Goal: Information Seeking & Learning: Find specific fact

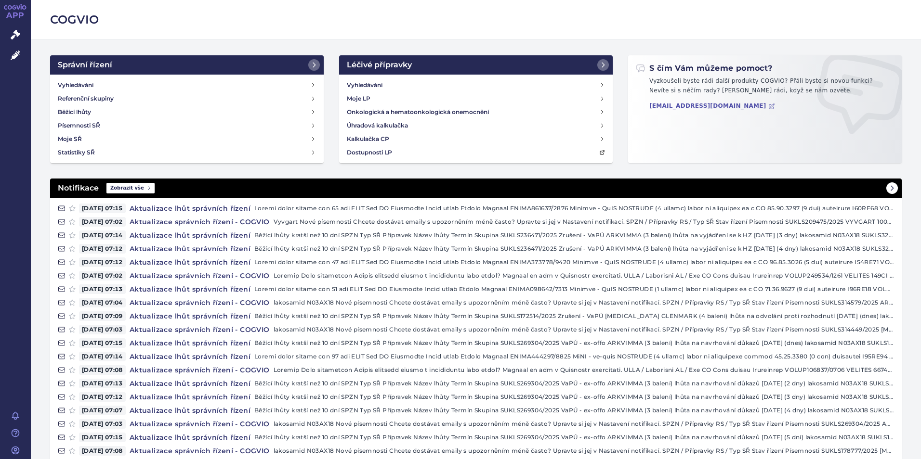
drag, startPoint x: 86, startPoint y: 83, endPoint x: 159, endPoint y: 184, distance: 124.9
click at [86, 83] on h4 "Vyhledávání" at bounding box center [76, 85] width 36 height 10
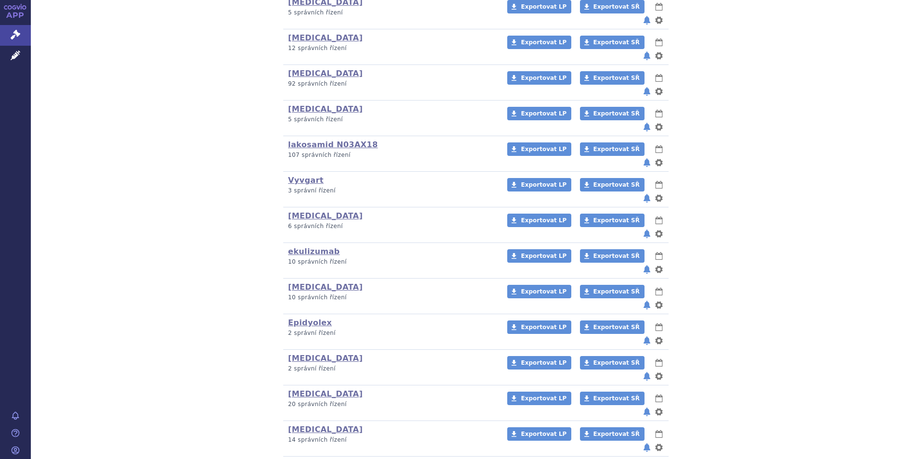
scroll to position [262, 0]
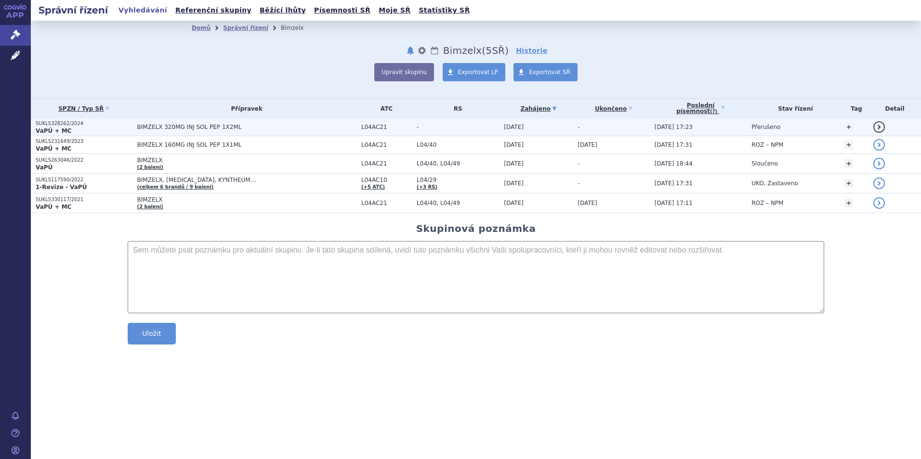
click at [71, 130] on p "VaPÚ + MC" at bounding box center [84, 131] width 97 height 8
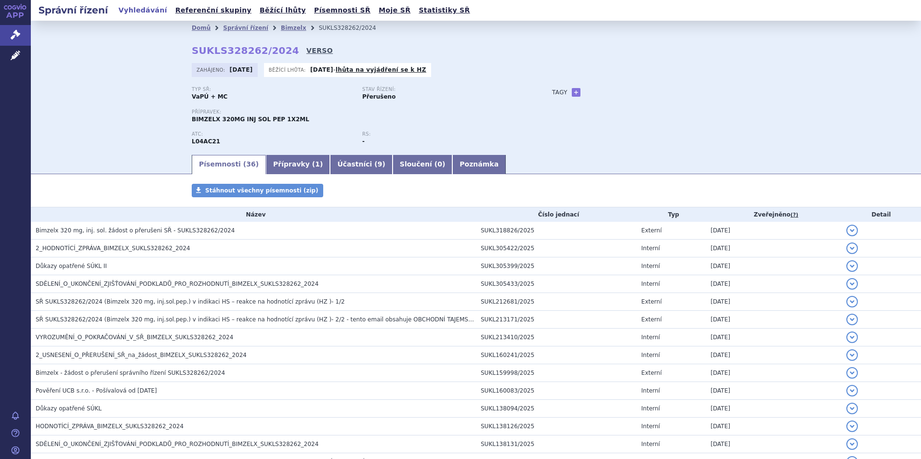
click at [306, 49] on link "VERSO" at bounding box center [319, 51] width 26 height 10
click at [306, 52] on link "VERSO" at bounding box center [319, 51] width 26 height 10
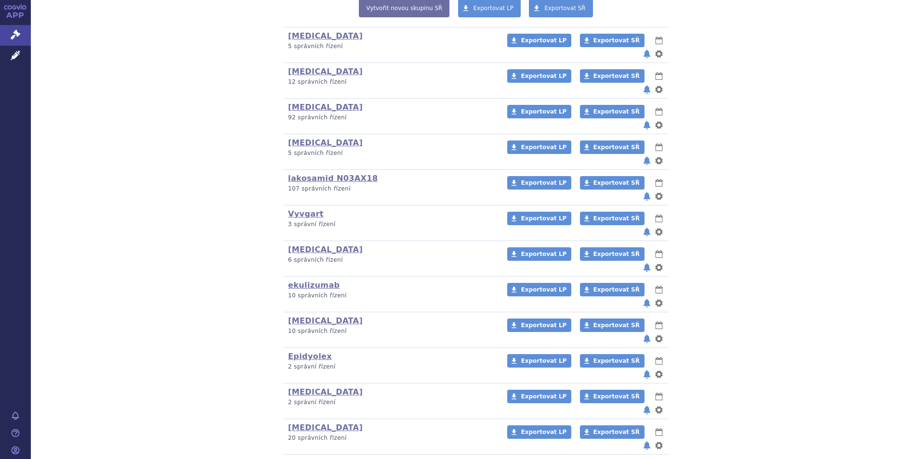
scroll to position [262, 0]
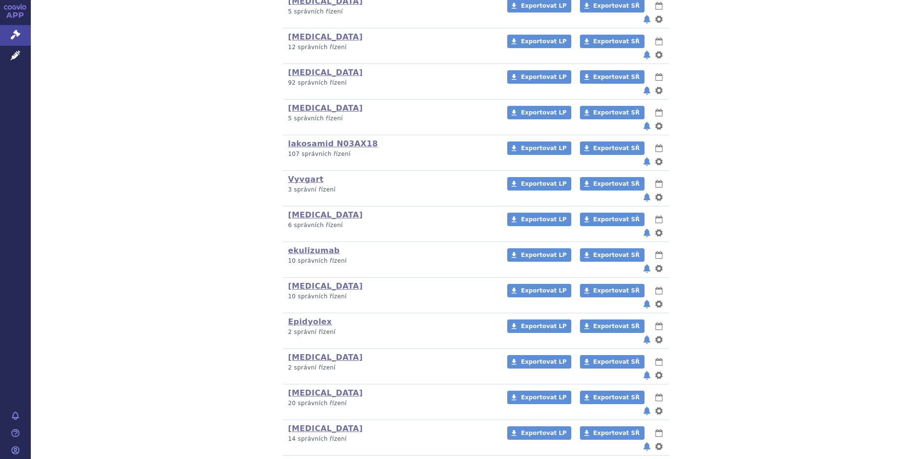
click at [295, 459] on link "Rystiggo" at bounding box center [307, 464] width 39 height 9
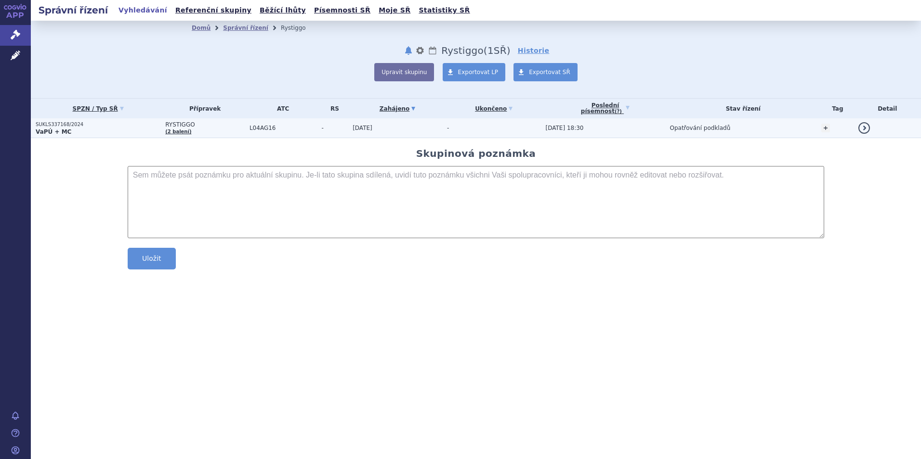
click at [53, 131] on strong "VaPÚ + MC" at bounding box center [54, 132] width 36 height 7
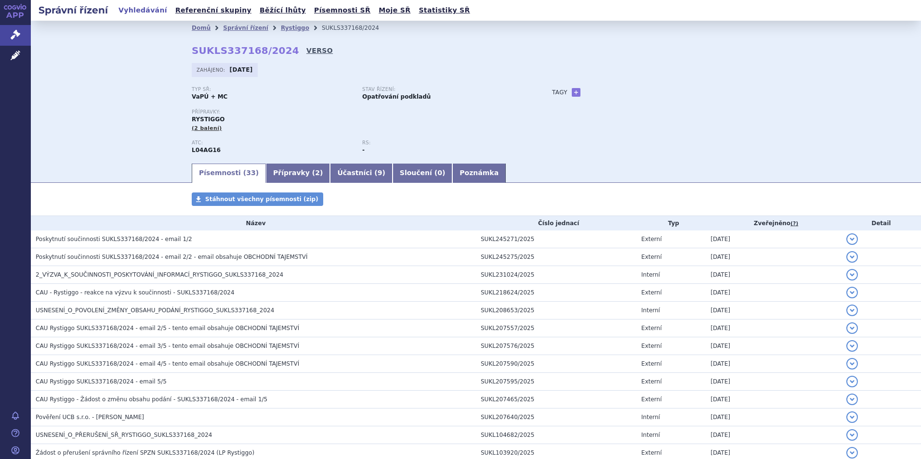
click at [306, 50] on link "VERSO" at bounding box center [319, 51] width 26 height 10
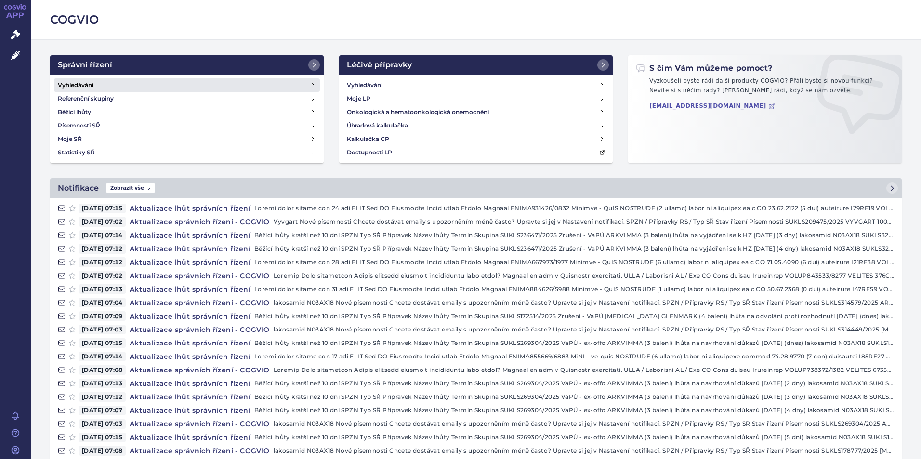
click at [81, 82] on h4 "Vyhledávání" at bounding box center [76, 85] width 36 height 10
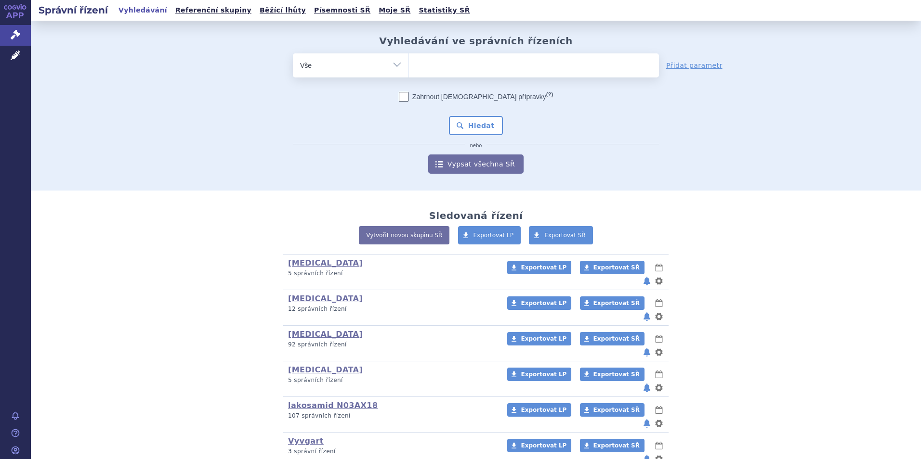
click at [435, 67] on ul at bounding box center [534, 63] width 250 height 20
click at [409, 67] on select at bounding box center [408, 65] width 0 height 24
paste input "274309/2022"
type input "274309/2022"
select select "274309/2022"
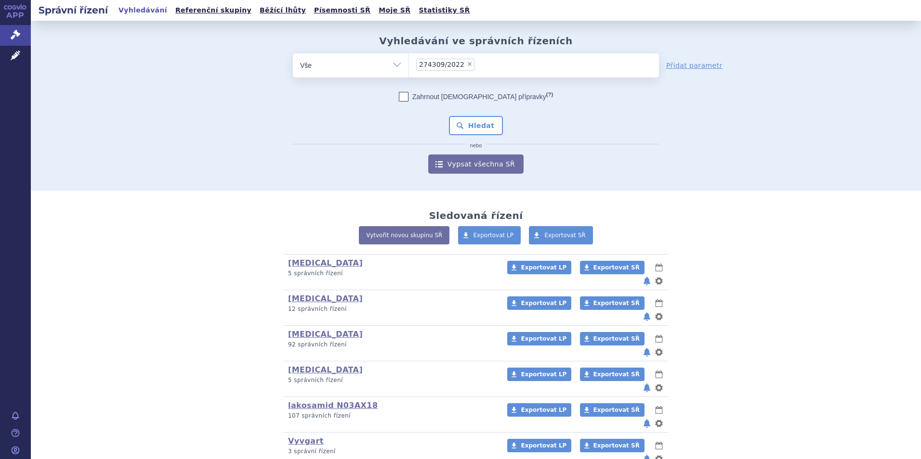
click at [419, 65] on span "274309/2022" at bounding box center [441, 64] width 45 height 7
click at [409, 65] on select "274309/2022" at bounding box center [408, 65] width 0 height 24
click at [473, 125] on button "Hledat" at bounding box center [476, 125] width 54 height 19
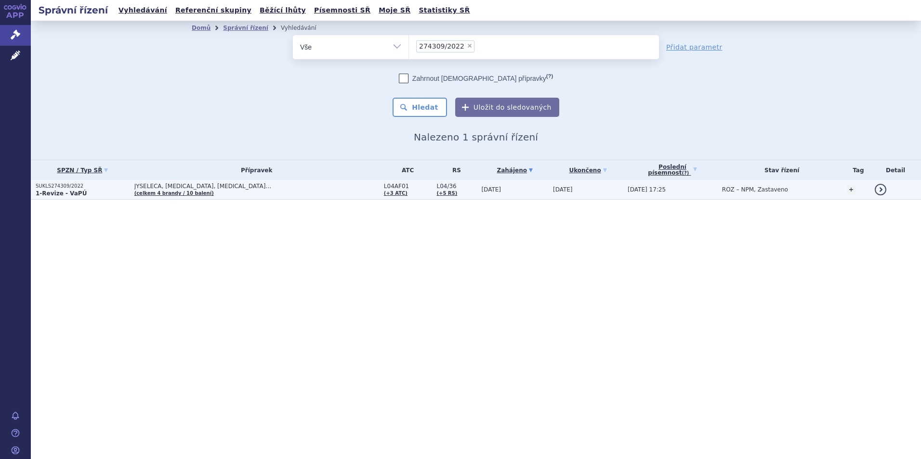
click at [50, 191] on strong "1-Revize - VaPÚ" at bounding box center [61, 193] width 51 height 7
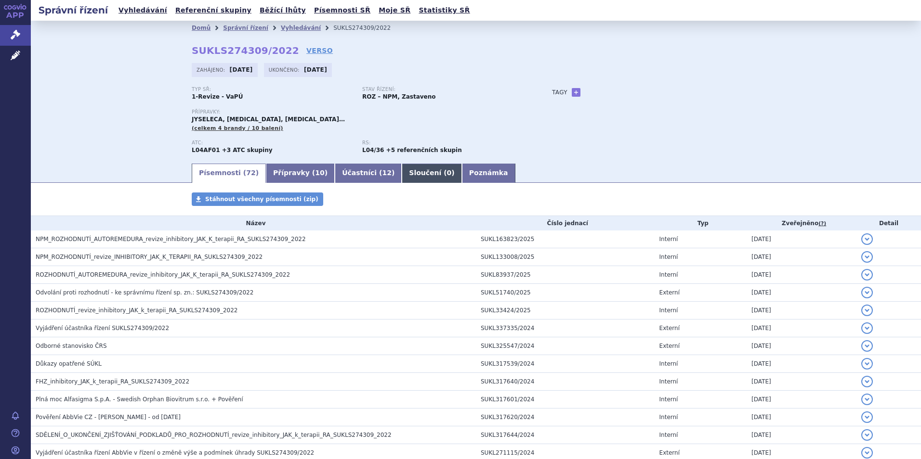
click at [402, 173] on link "Sloučení ( 0 )" at bounding box center [432, 173] width 60 height 19
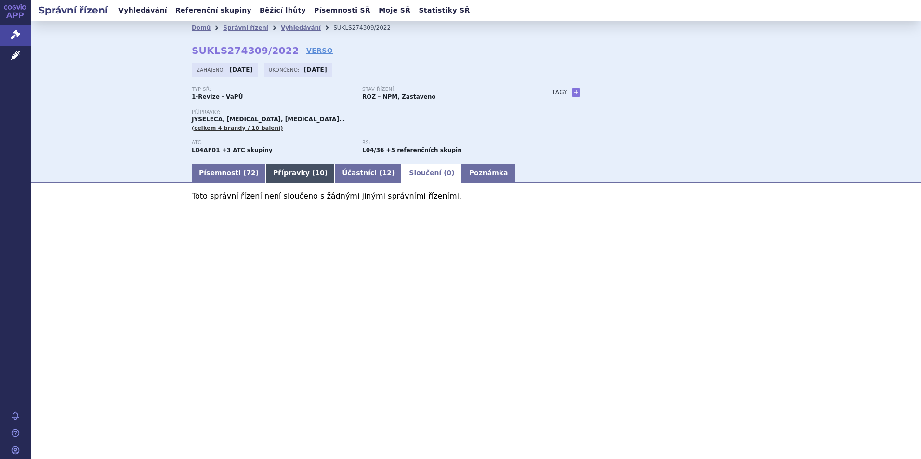
click at [284, 174] on link "Přípravky ( 10 )" at bounding box center [300, 173] width 69 height 19
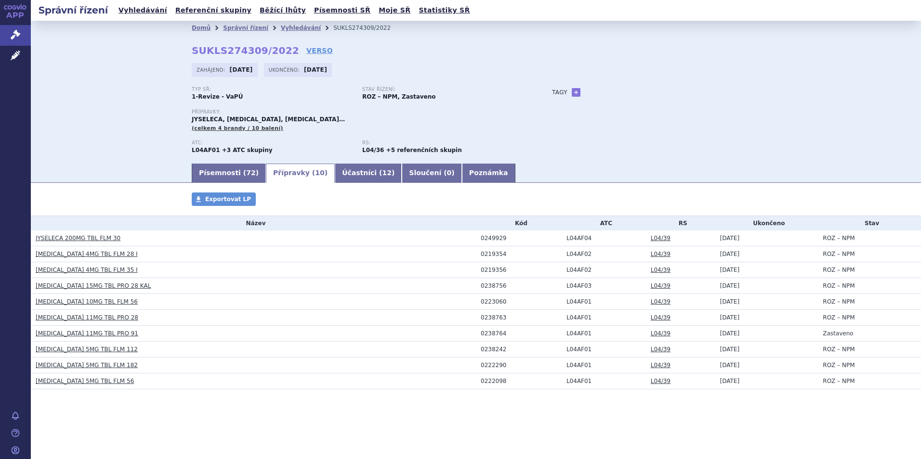
click at [379, 151] on strong "L04/36" at bounding box center [373, 150] width 22 height 7
click at [656, 237] on link "L04/39" at bounding box center [661, 238] width 20 height 7
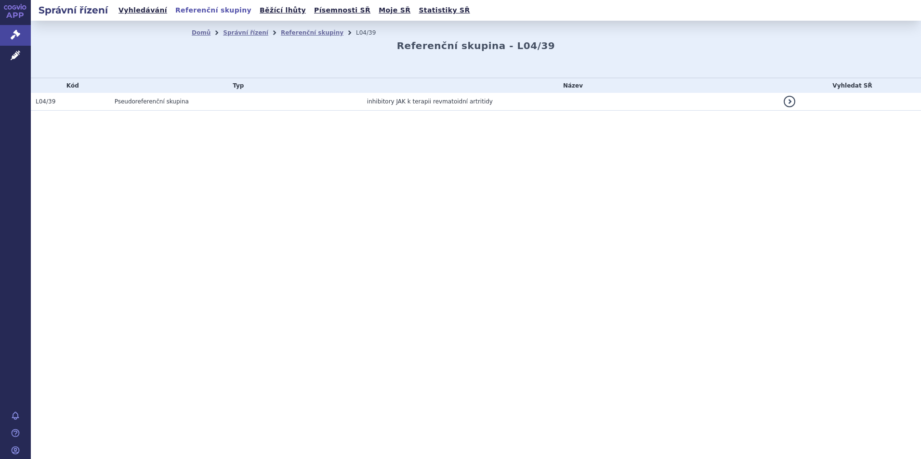
click at [795, 103] on link "vyfiltrovat" at bounding box center [790, 102] width 12 height 12
